Goal: Browse casually: Explore the website without a specific task or goal

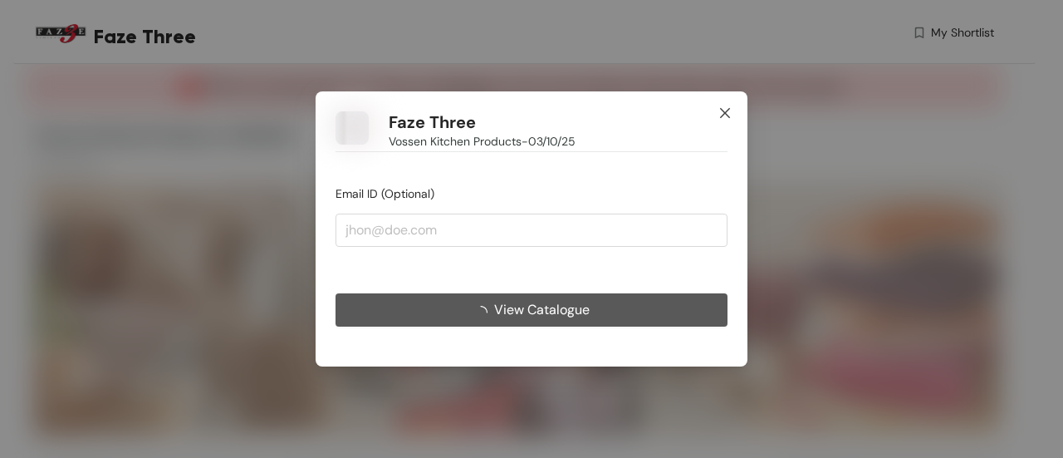
click at [723, 111] on icon "close" at bounding box center [725, 113] width 10 height 10
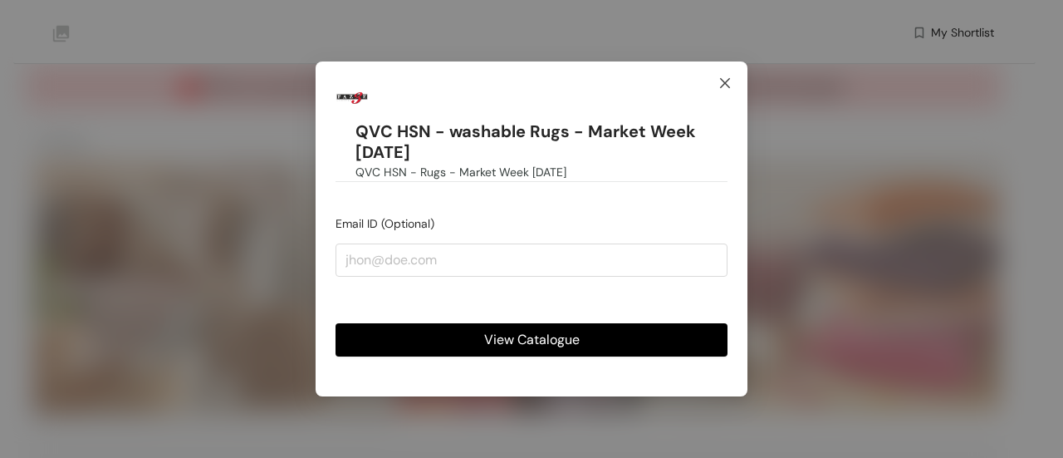
click at [729, 86] on icon "close" at bounding box center [724, 82] width 13 height 13
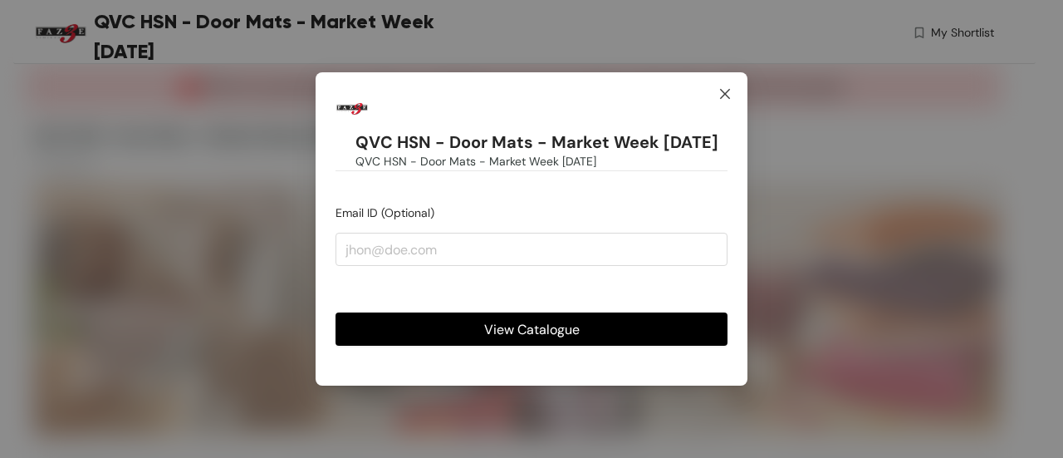
click at [723, 90] on icon "close" at bounding box center [724, 93] width 13 height 13
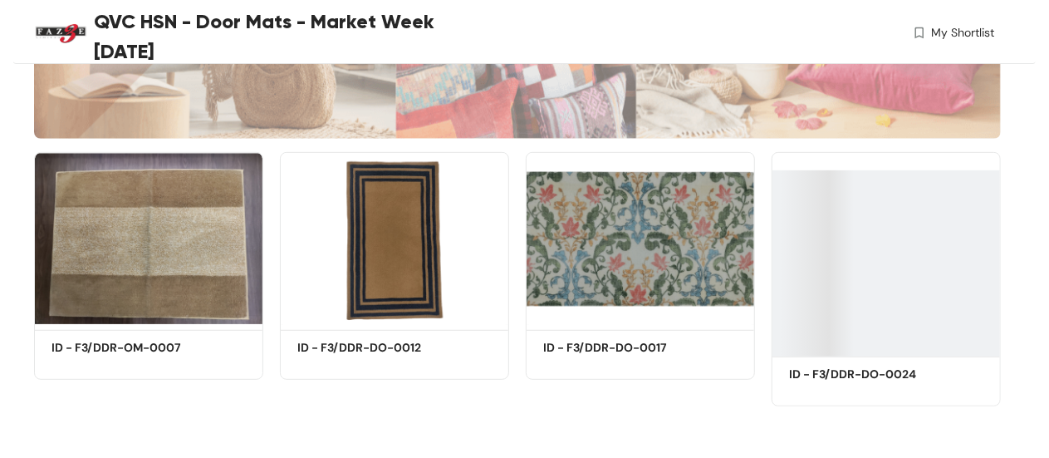
scroll to position [272, 0]
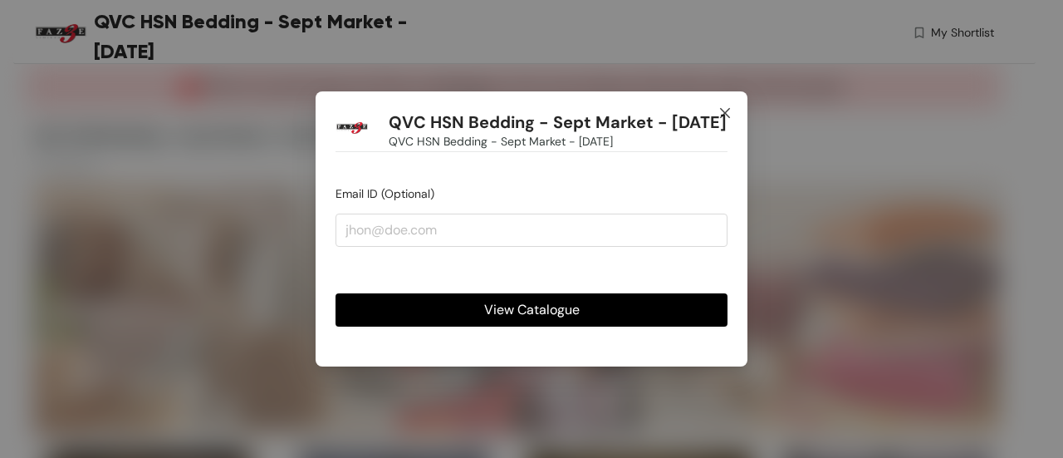
click at [724, 106] on icon "close" at bounding box center [724, 112] width 13 height 13
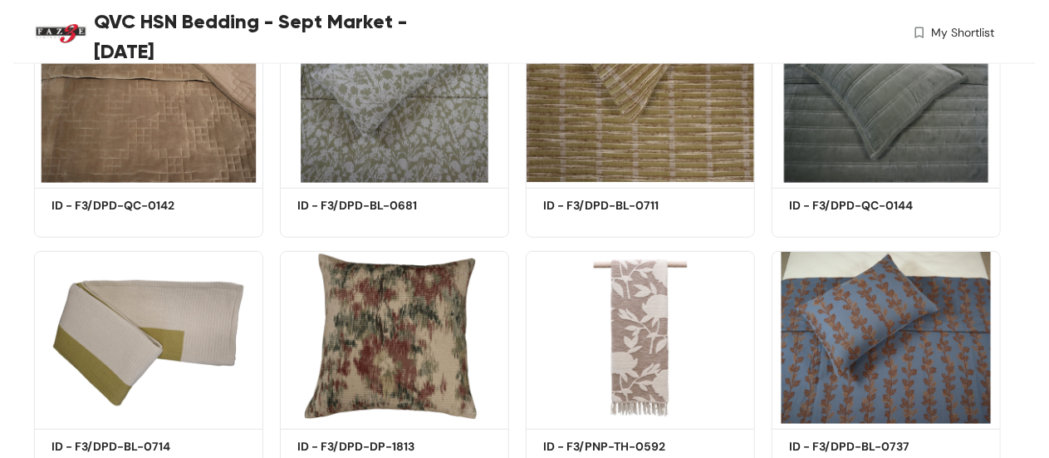
scroll to position [457, 0]
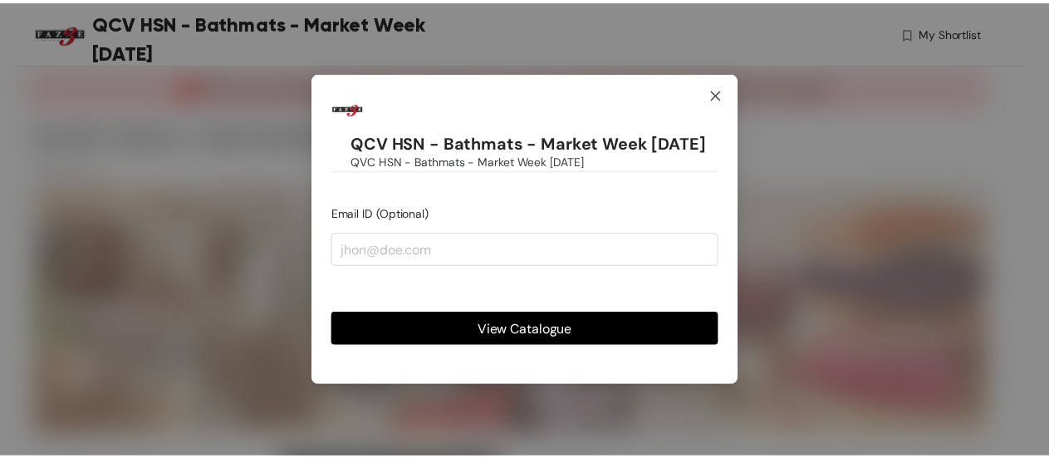
scroll to position [807, 0]
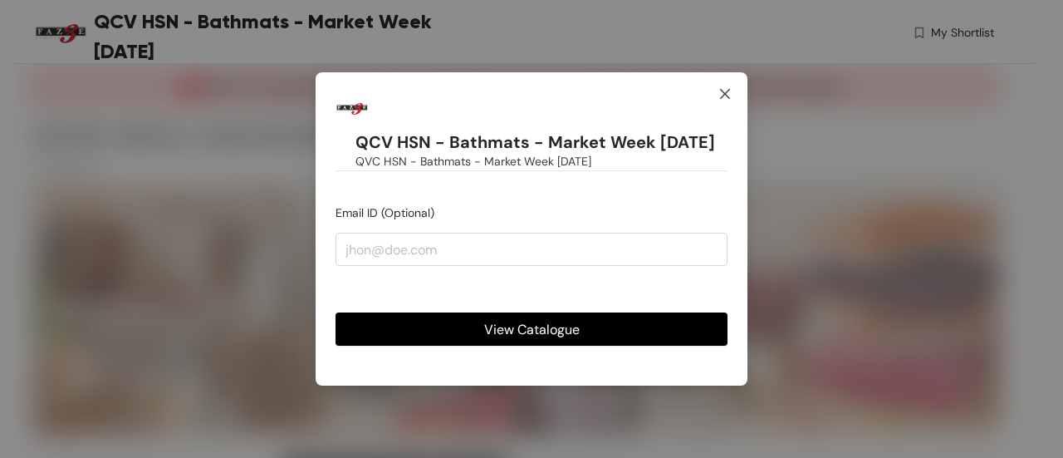
click at [724, 100] on icon "close" at bounding box center [724, 93] width 13 height 13
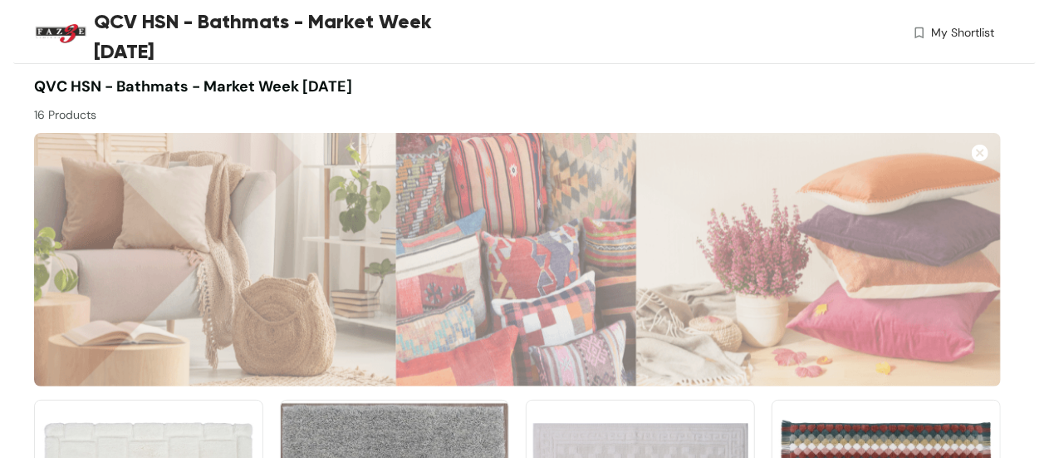
scroll to position [43, 0]
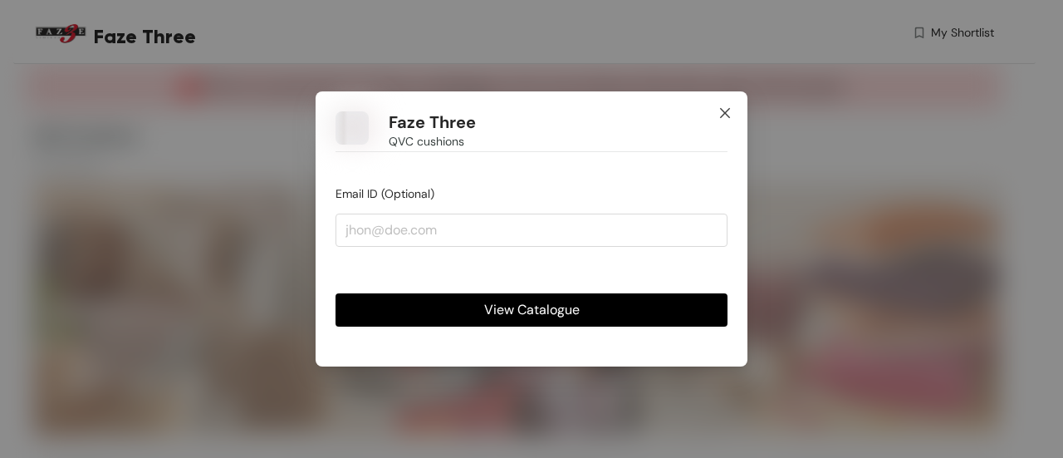
click at [727, 112] on icon "close" at bounding box center [725, 113] width 10 height 10
